Goal: Find specific page/section: Find specific page/section

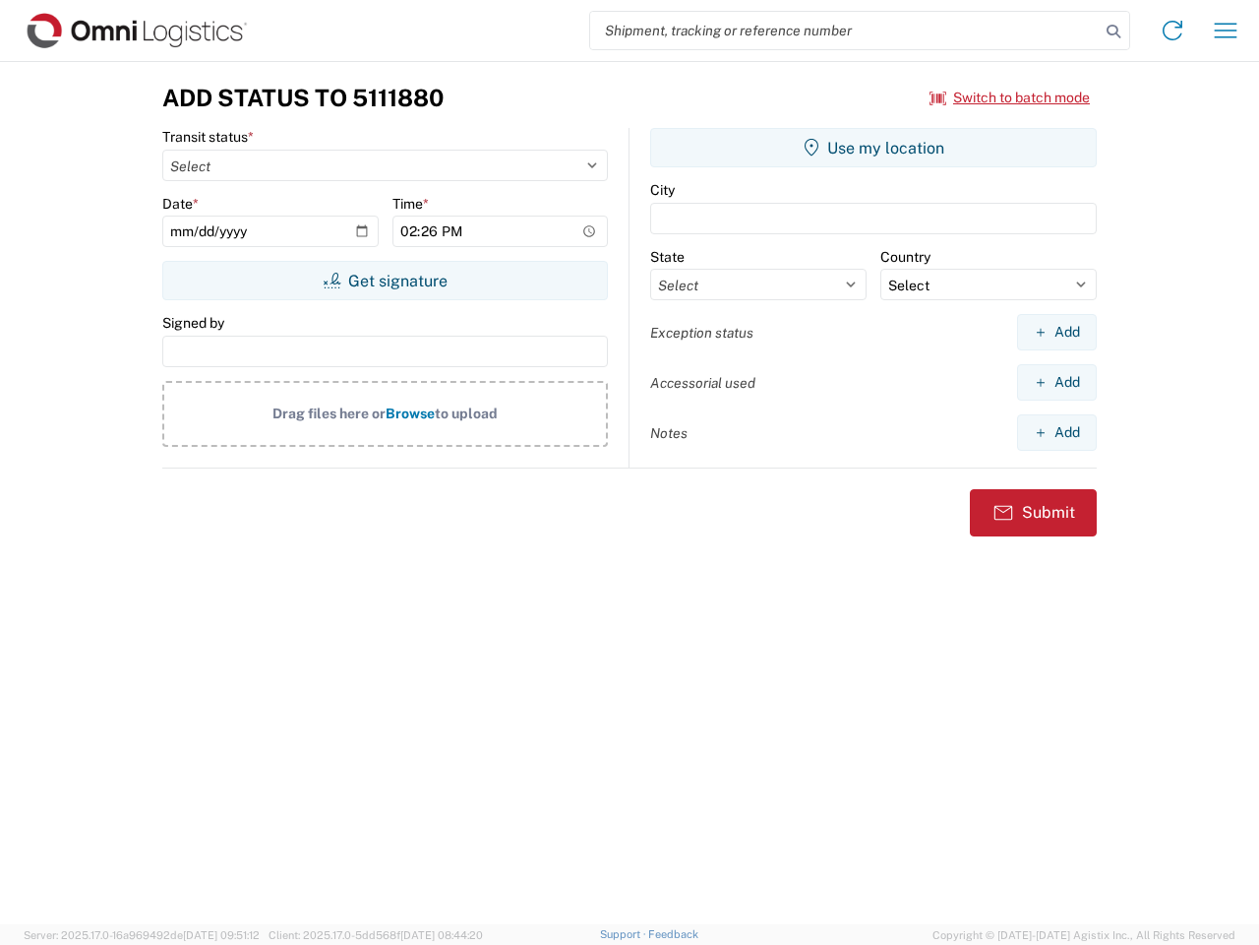
click at [845, 31] on input "search" at bounding box center [845, 30] width 510 height 37
click at [1114, 31] on icon at bounding box center [1114, 32] width 28 height 28
click at [1173, 31] on icon at bounding box center [1172, 30] width 31 height 31
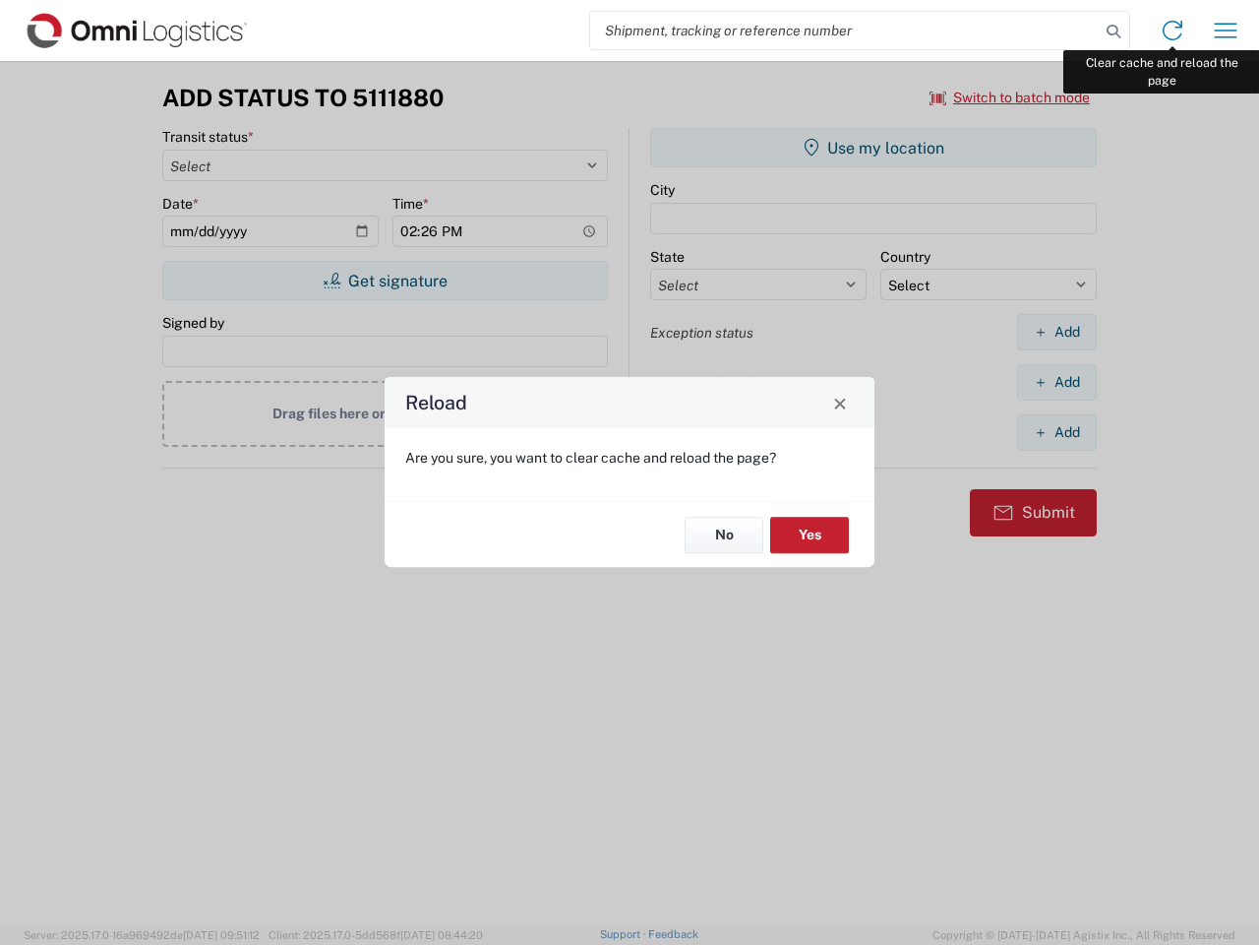
click at [1226, 31] on div "Reload Are you sure, you want to clear cache and reload the page? No Yes" at bounding box center [629, 472] width 1259 height 945
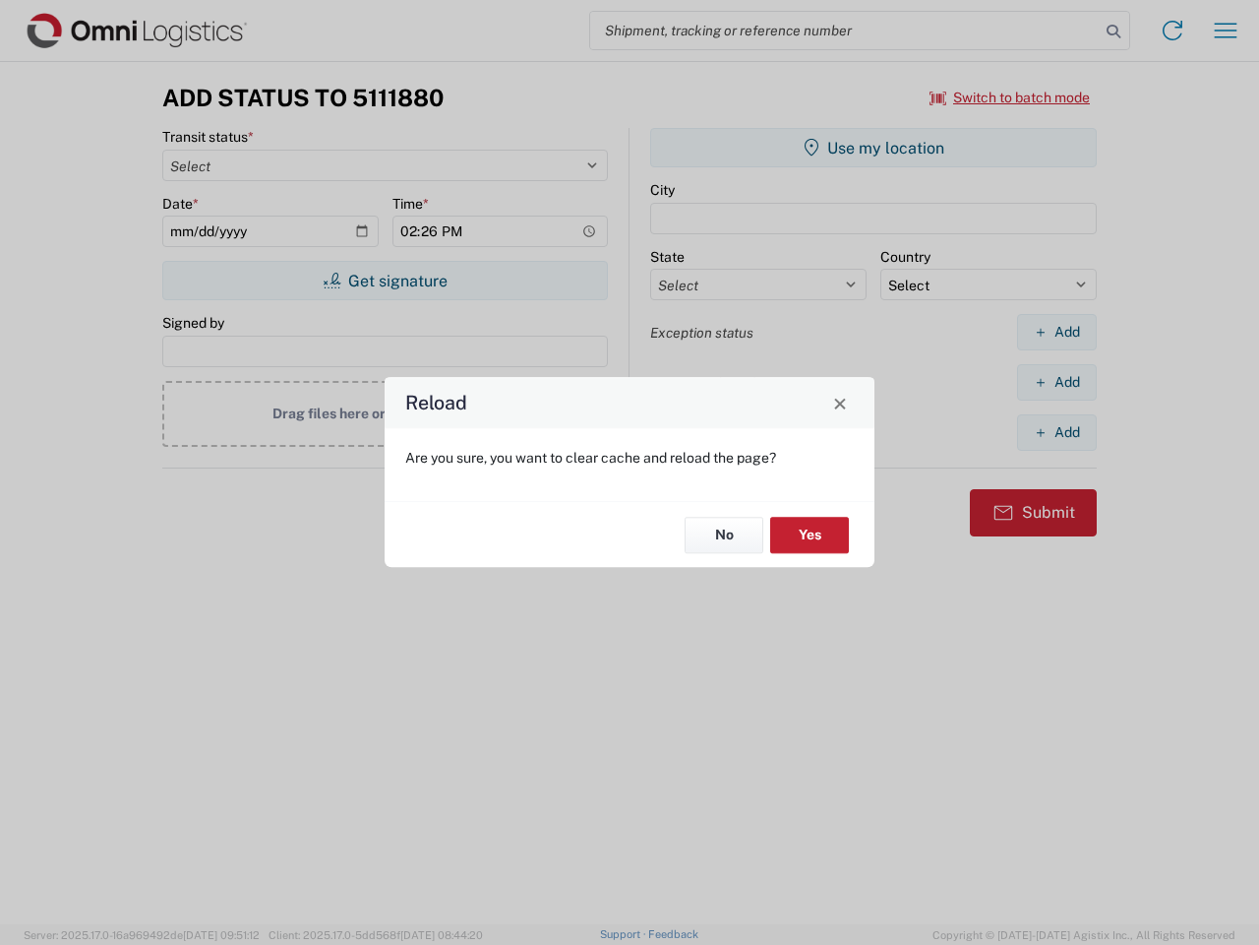
click at [1010, 97] on div "Reload Are you sure, you want to clear cache and reload the page? No Yes" at bounding box center [629, 472] width 1259 height 945
click at [385, 280] on div "Reload Are you sure, you want to clear cache and reload the page? No Yes" at bounding box center [629, 472] width 1259 height 945
click at [874, 148] on div "Reload Are you sure, you want to clear cache and reload the page? No Yes" at bounding box center [629, 472] width 1259 height 945
click at [1057, 332] on div "Reload Are you sure, you want to clear cache and reload the page? No Yes" at bounding box center [629, 472] width 1259 height 945
click at [1057, 382] on div "Reload Are you sure, you want to clear cache and reload the page? No Yes" at bounding box center [629, 472] width 1259 height 945
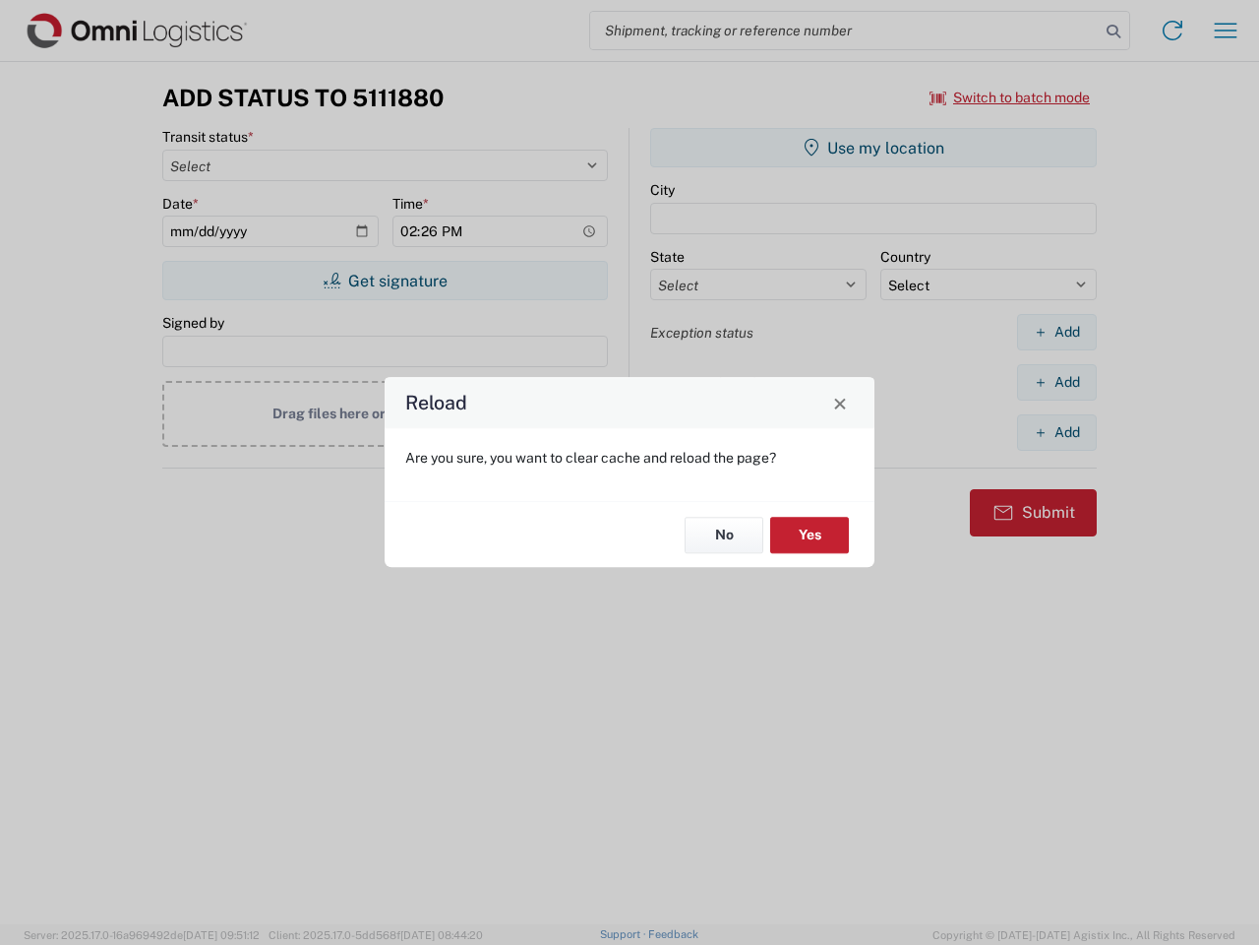
click at [1057, 432] on div "Reload Are you sure, you want to clear cache and reload the page? No Yes" at bounding box center [629, 472] width 1259 height 945
